Goal: Register for event/course: Register for event/course

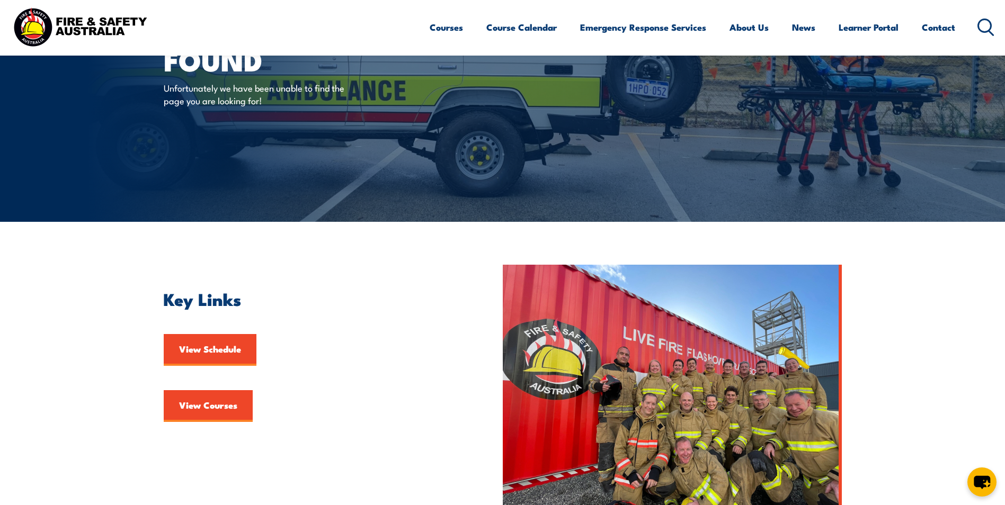
scroll to position [106, 0]
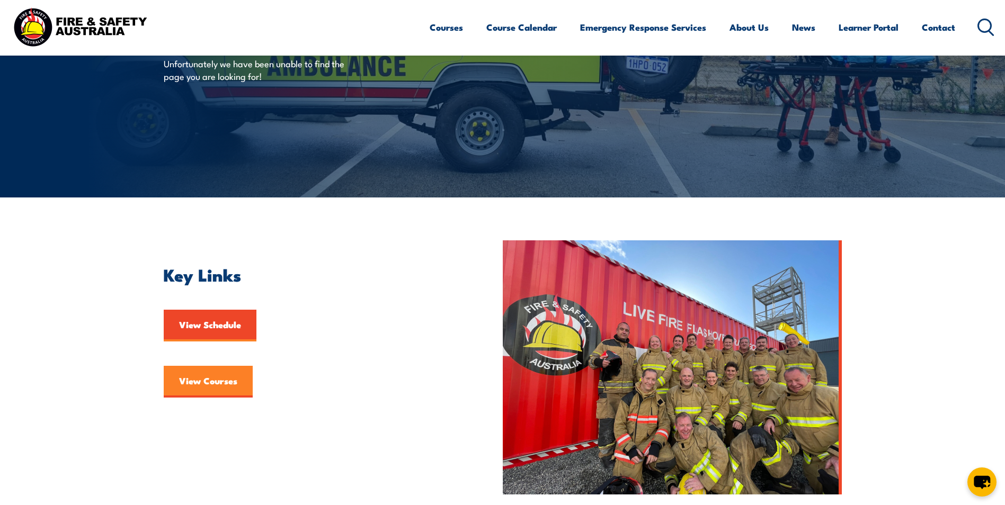
click at [199, 384] on link "View Courses" at bounding box center [208, 382] width 89 height 32
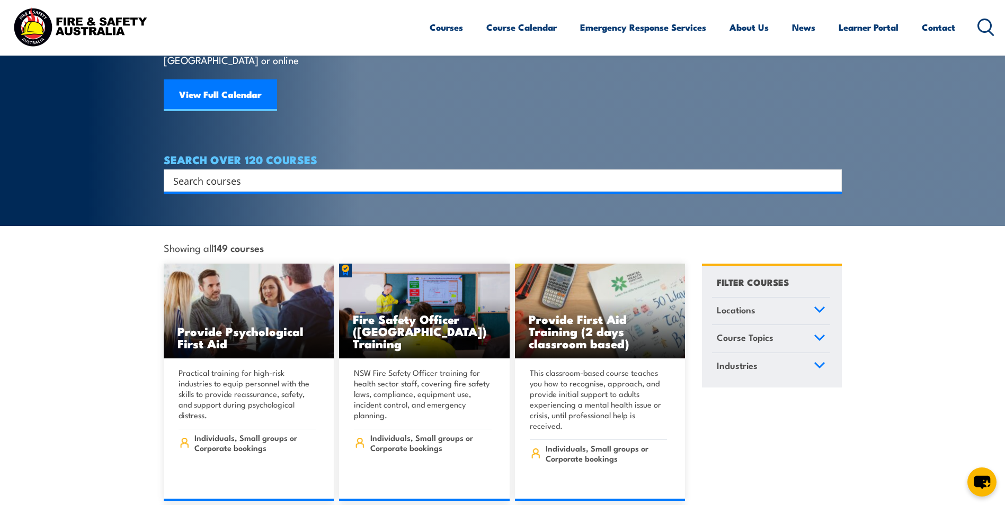
scroll to position [106, 0]
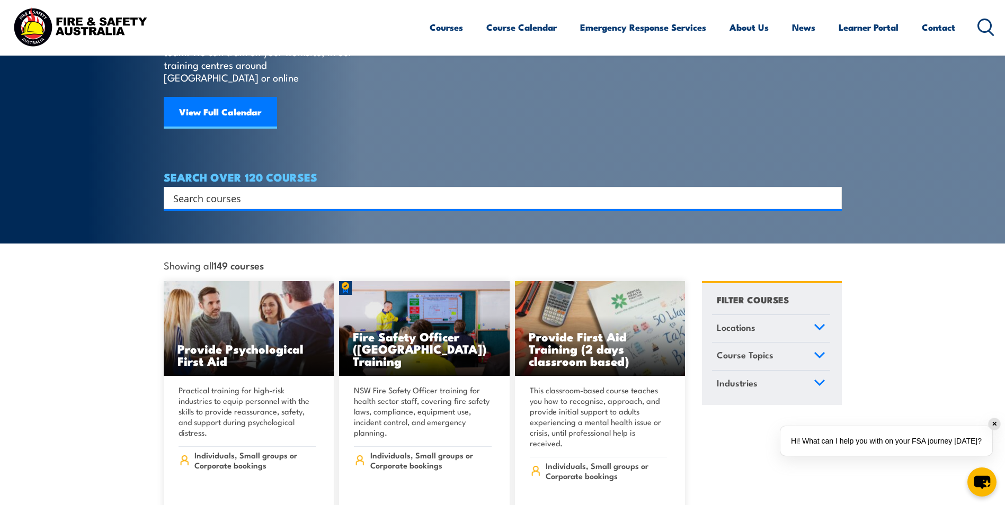
click at [237, 190] on input "Search input" at bounding box center [495, 198] width 645 height 16
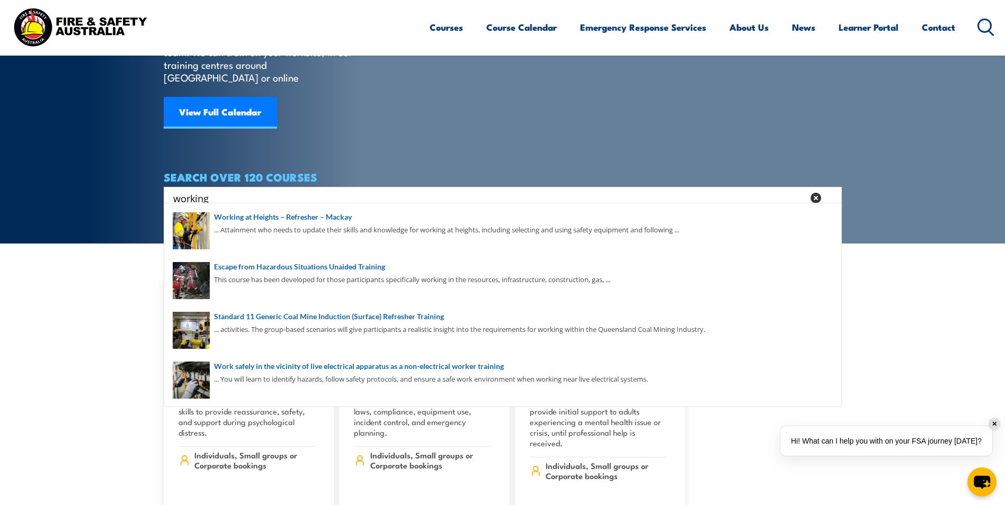
click at [259, 190] on input "working" at bounding box center [488, 198] width 630 height 16
type input "working at heights"
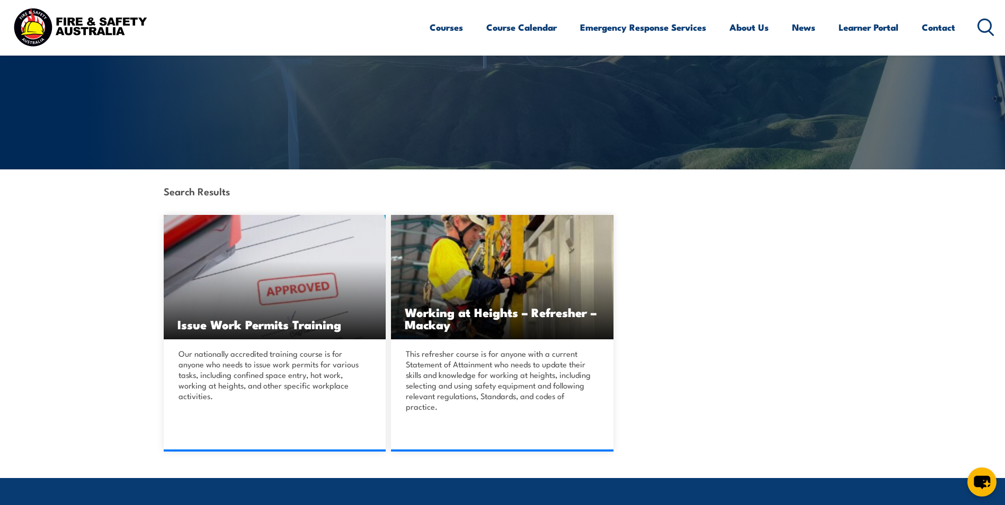
scroll to position [159, 0]
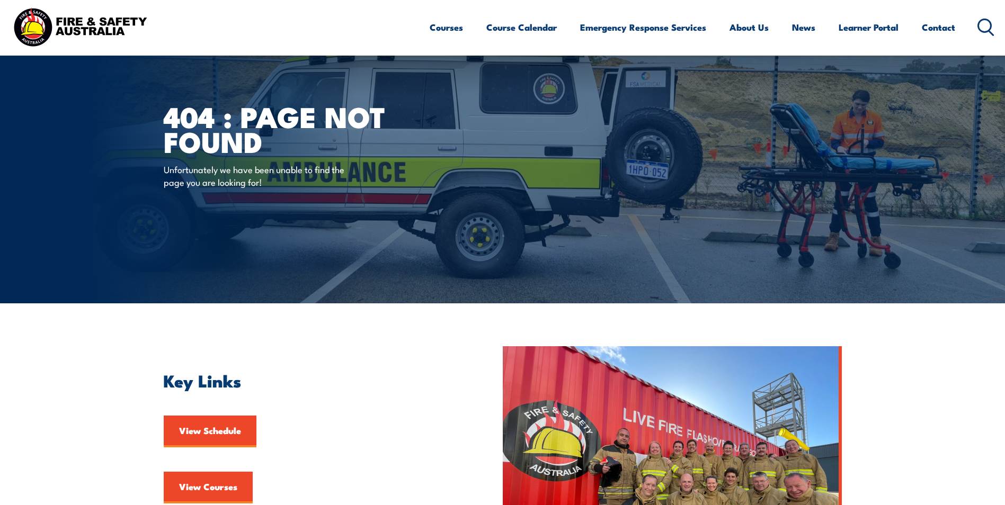
scroll to position [106, 0]
